Goal: Task Accomplishment & Management: Use online tool/utility

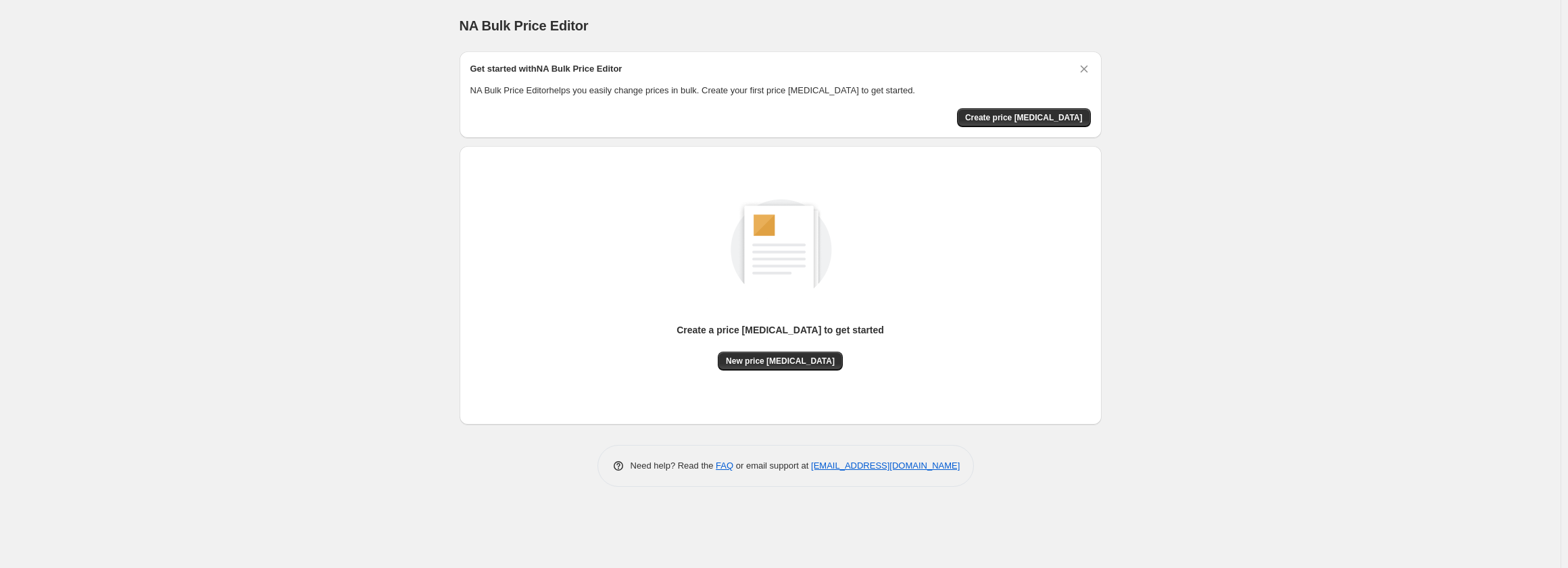
click at [1007, 105] on div "Get started with NA Bulk Price Editor NA Bulk Price Editor helps you easily cha…" at bounding box center [781, 94] width 620 height 65
click at [1002, 118] on span "Create price [MEDICAL_DATA]" at bounding box center [1024, 117] width 118 height 11
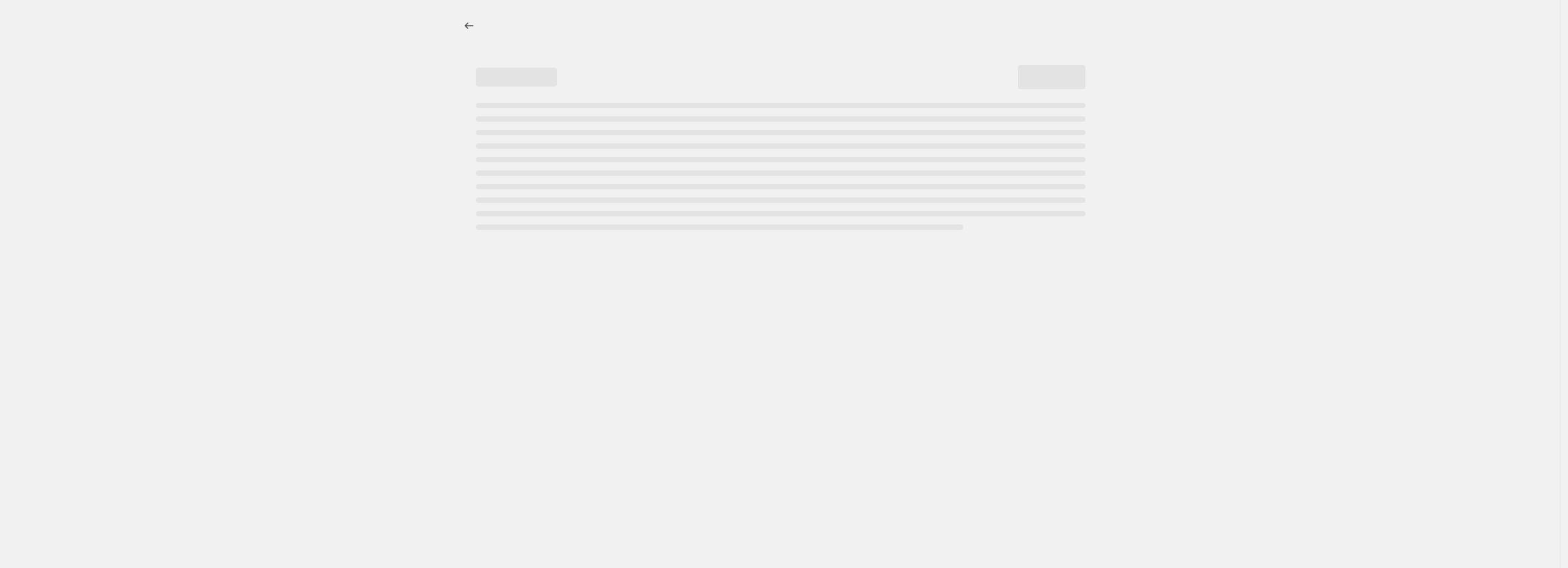
select select "percentage"
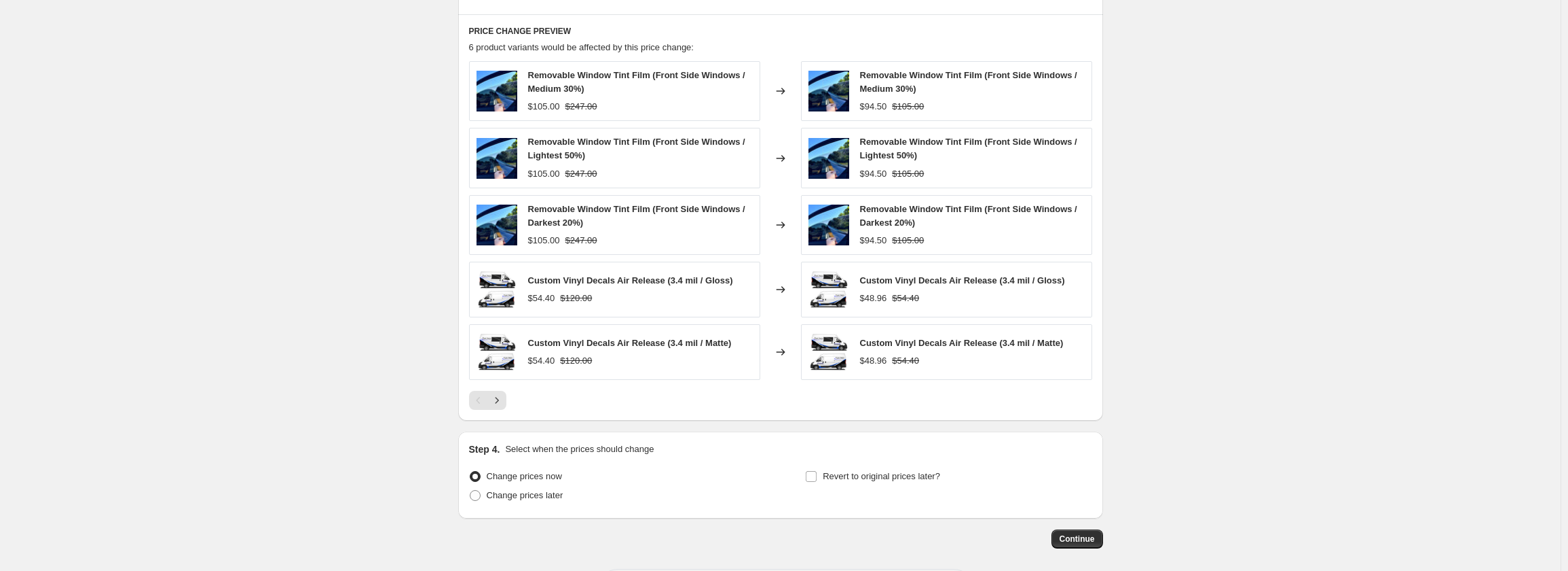
scroll to position [801, 0]
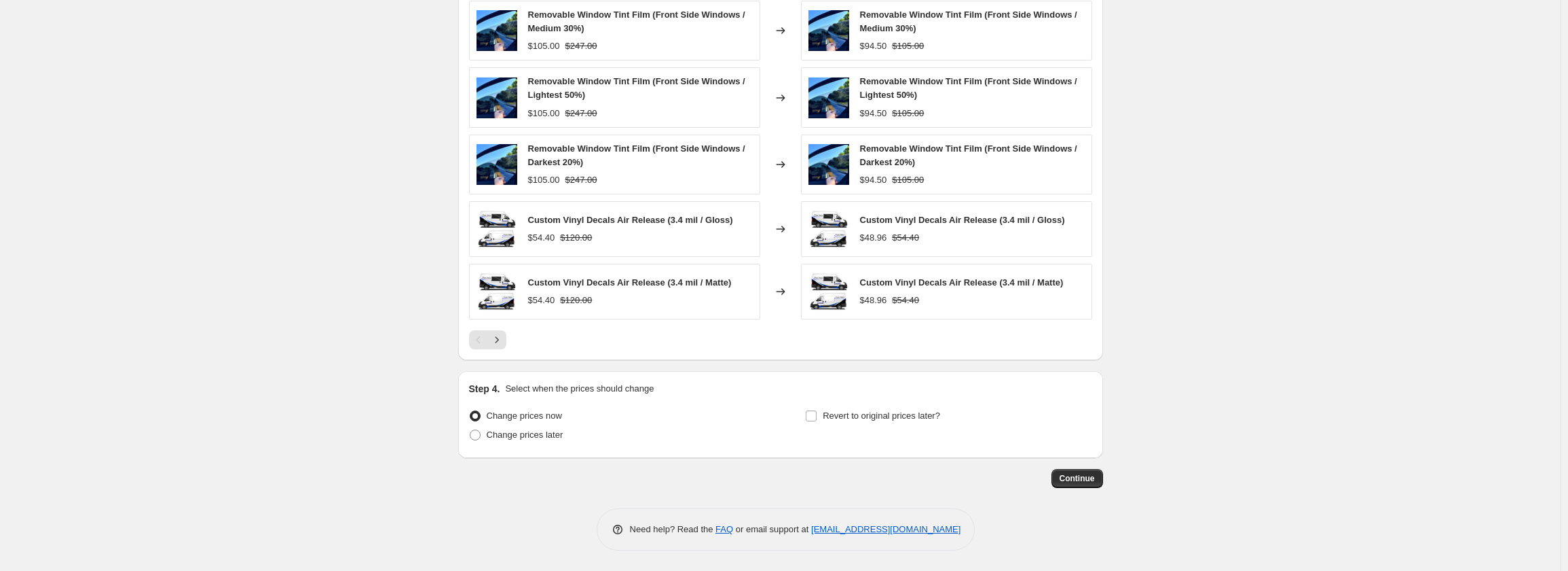
click at [536, 207] on div "Custom Vinyl Decals Air Release (3.4 mil / Gloss) $54.40 $120.00" at bounding box center [615, 229] width 292 height 56
click at [531, 244] on div "$54.40" at bounding box center [542, 238] width 27 height 13
click at [497, 341] on icon "Next" at bounding box center [497, 340] width 13 height 13
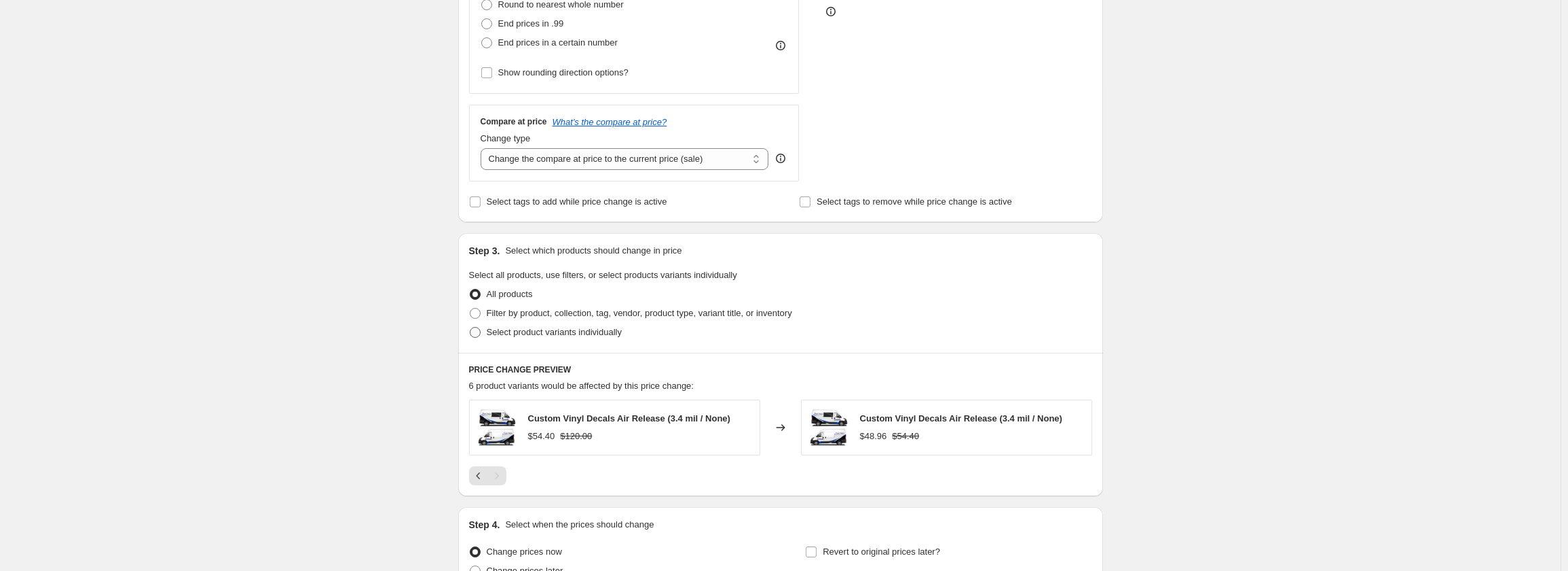
scroll to position [333, 0]
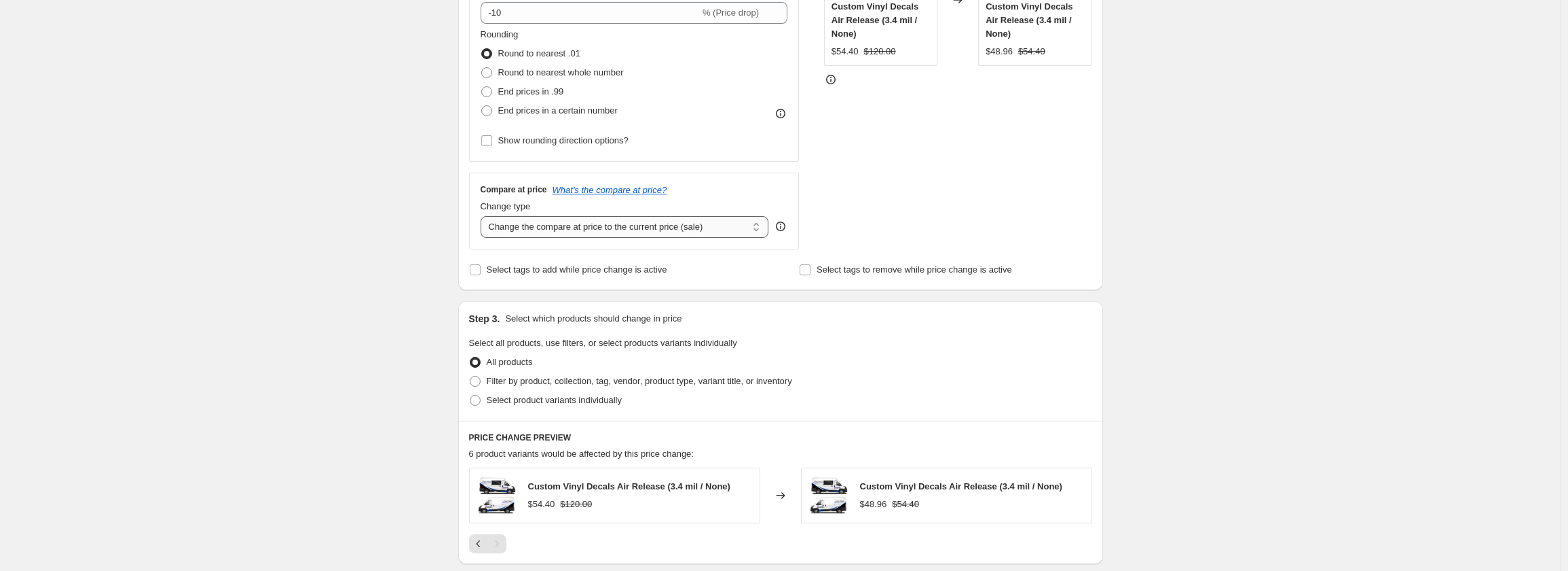
click at [540, 224] on select "Change the compare at price to the current price (sale) Change the compare at p…" at bounding box center [625, 227] width 289 height 21
click at [958, 161] on div "STOREFRONT EXAMPLE Custom Vinyl Decals Air Release (3.4 mil / None) $54.40 $120…" at bounding box center [958, 83] width 268 height 333
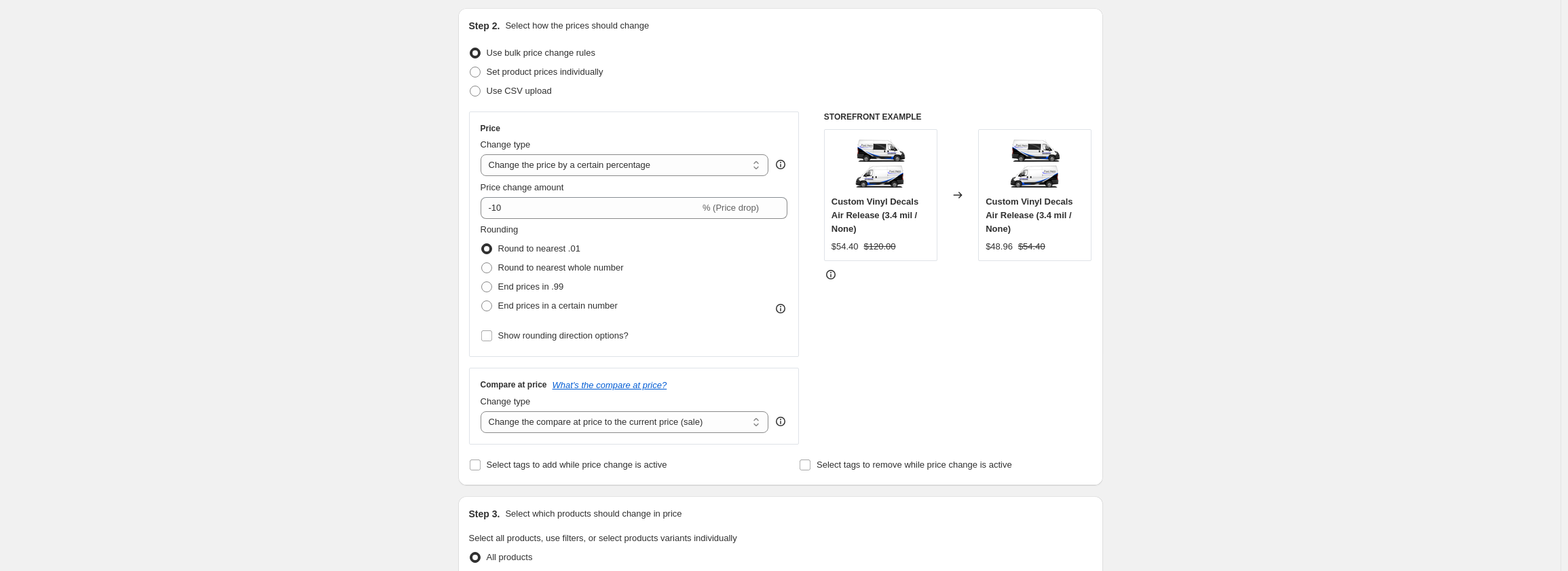
scroll to position [0, 0]
